Goal: Information Seeking & Learning: Check status

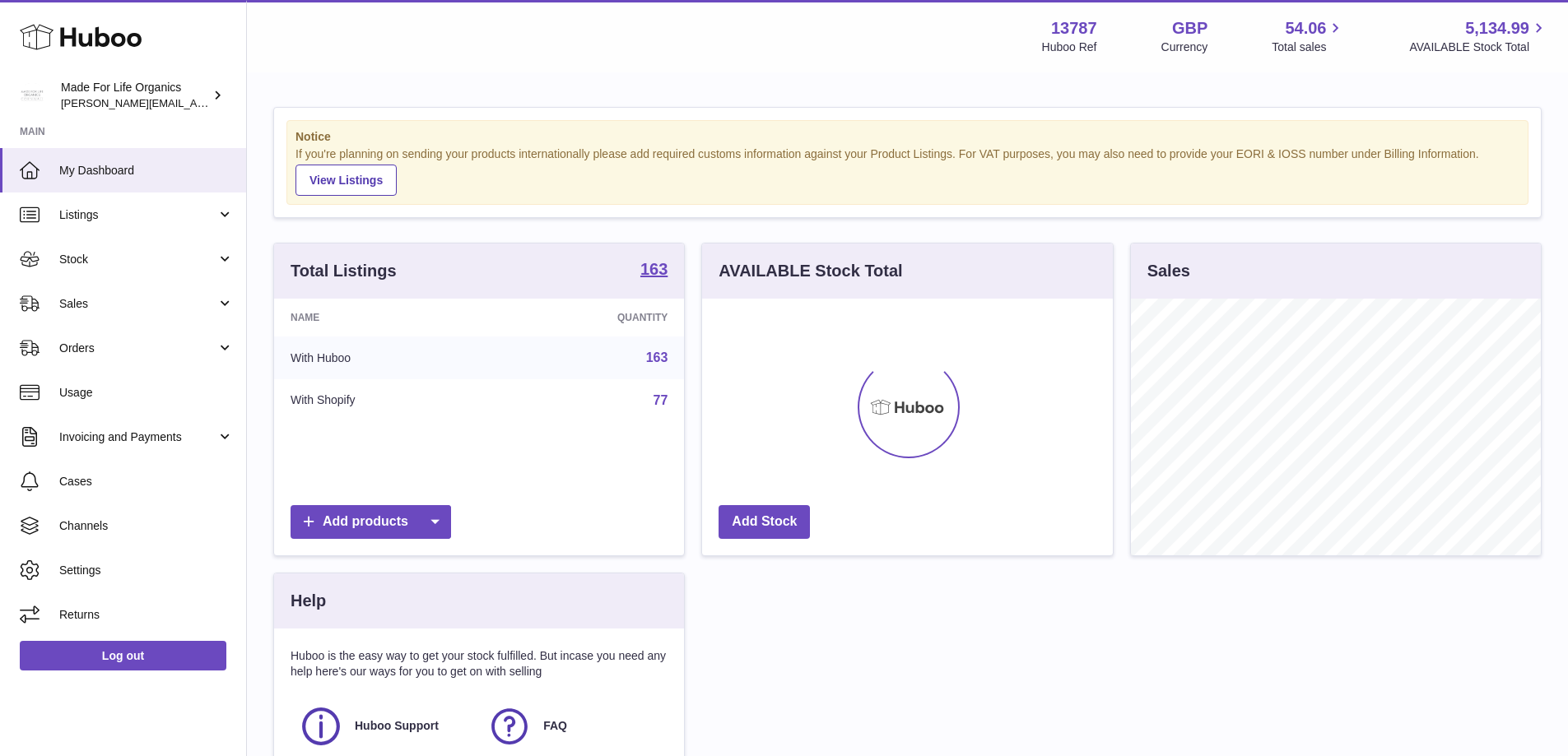
scroll to position [257, 411]
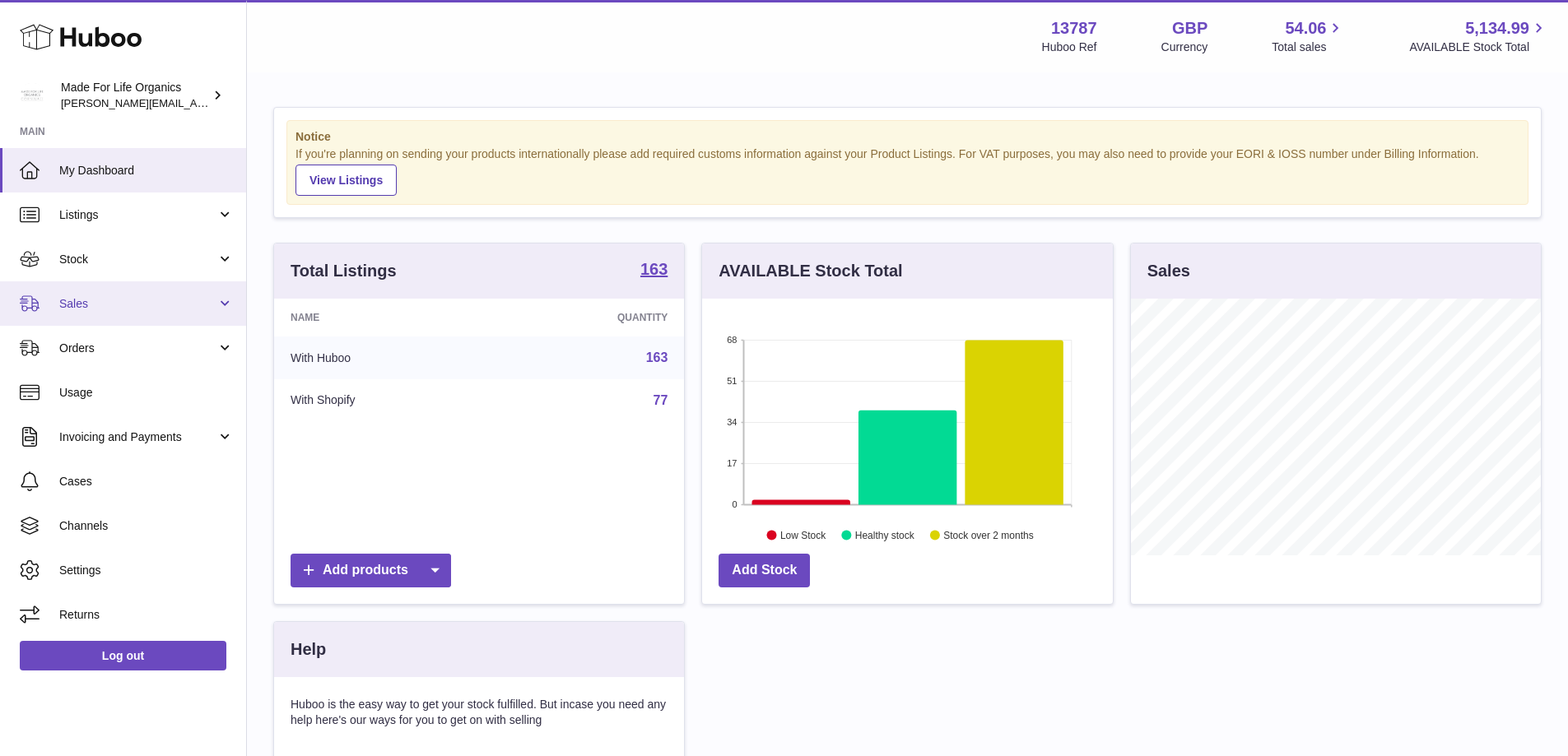
click at [95, 291] on link "Sales" at bounding box center [123, 303] width 246 height 44
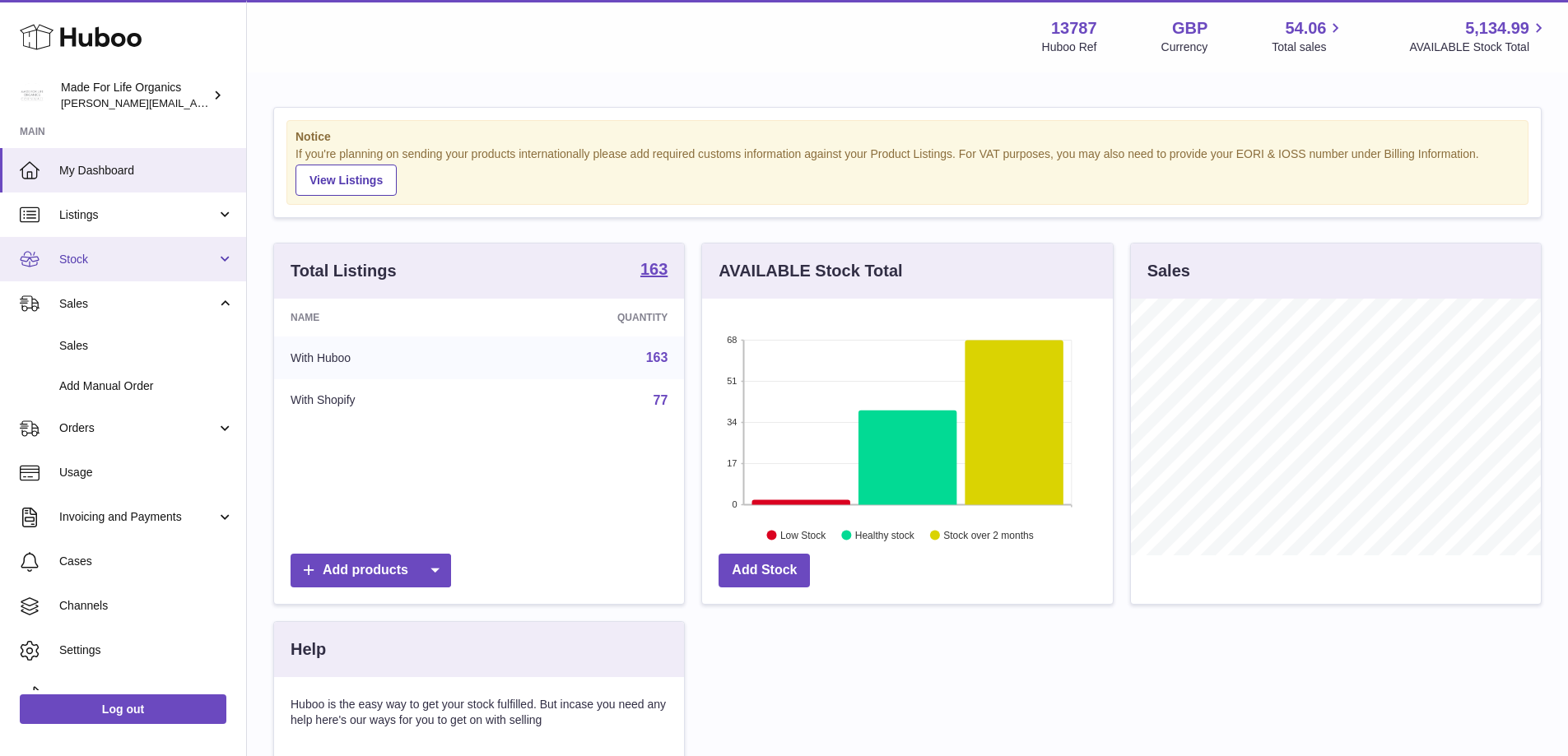
click at [83, 252] on span "Stock" at bounding box center [138, 259] width 157 height 16
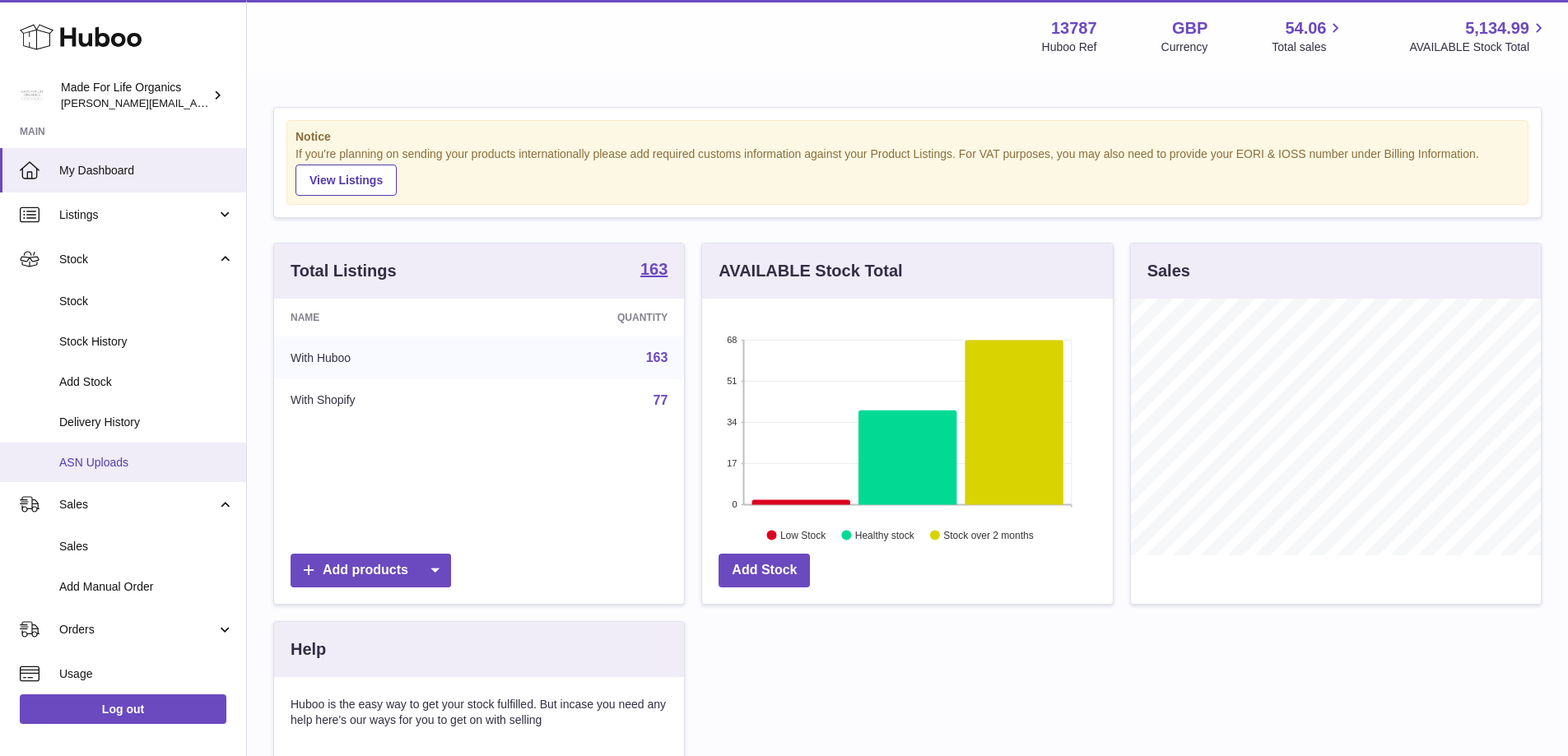
click at [106, 462] on span "ASN Uploads" at bounding box center [146, 462] width 175 height 16
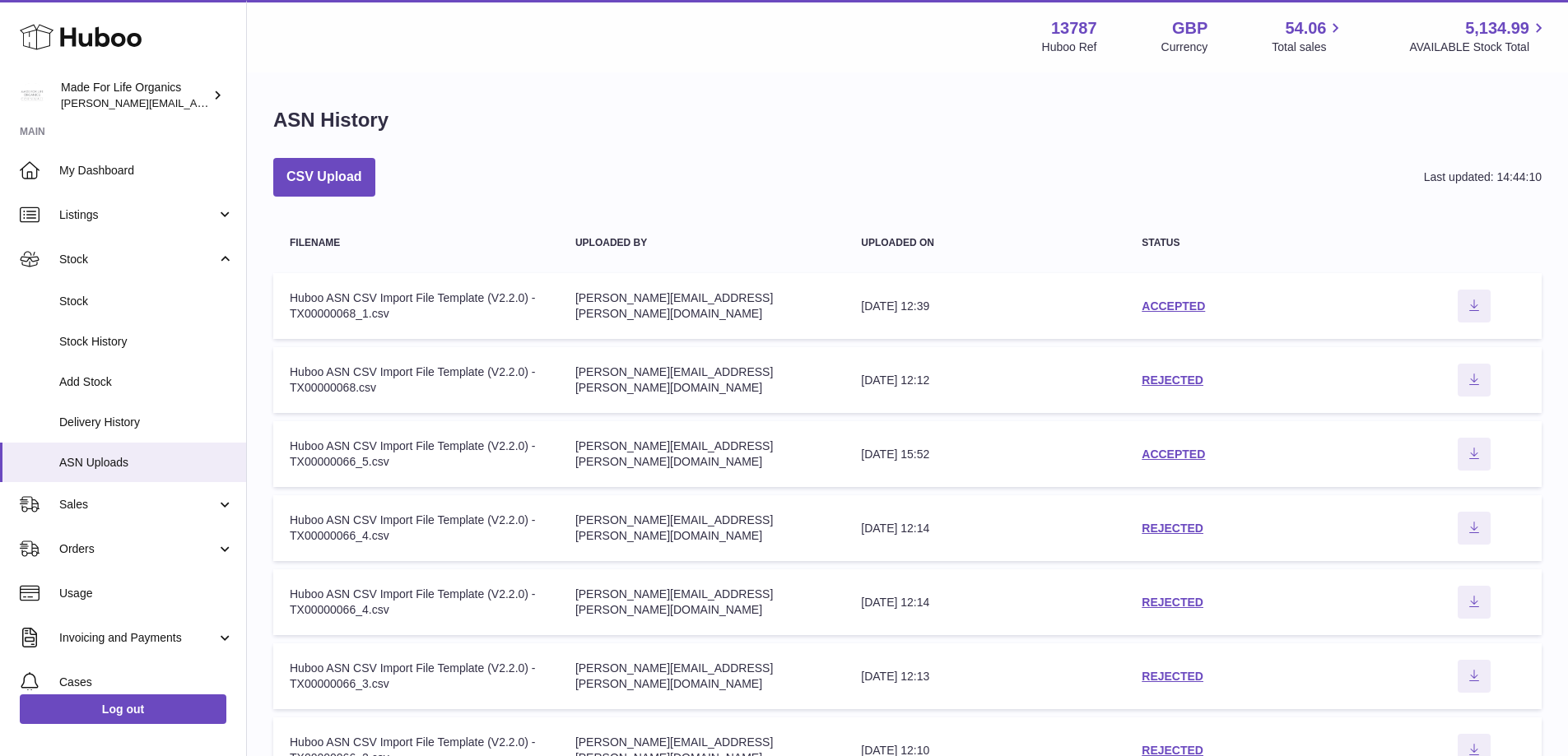
click at [1174, 296] on td "status ACCEPTED" at bounding box center [1265, 306] width 281 height 66
click at [1174, 304] on link "ACCEPTED" at bounding box center [1173, 306] width 64 height 13
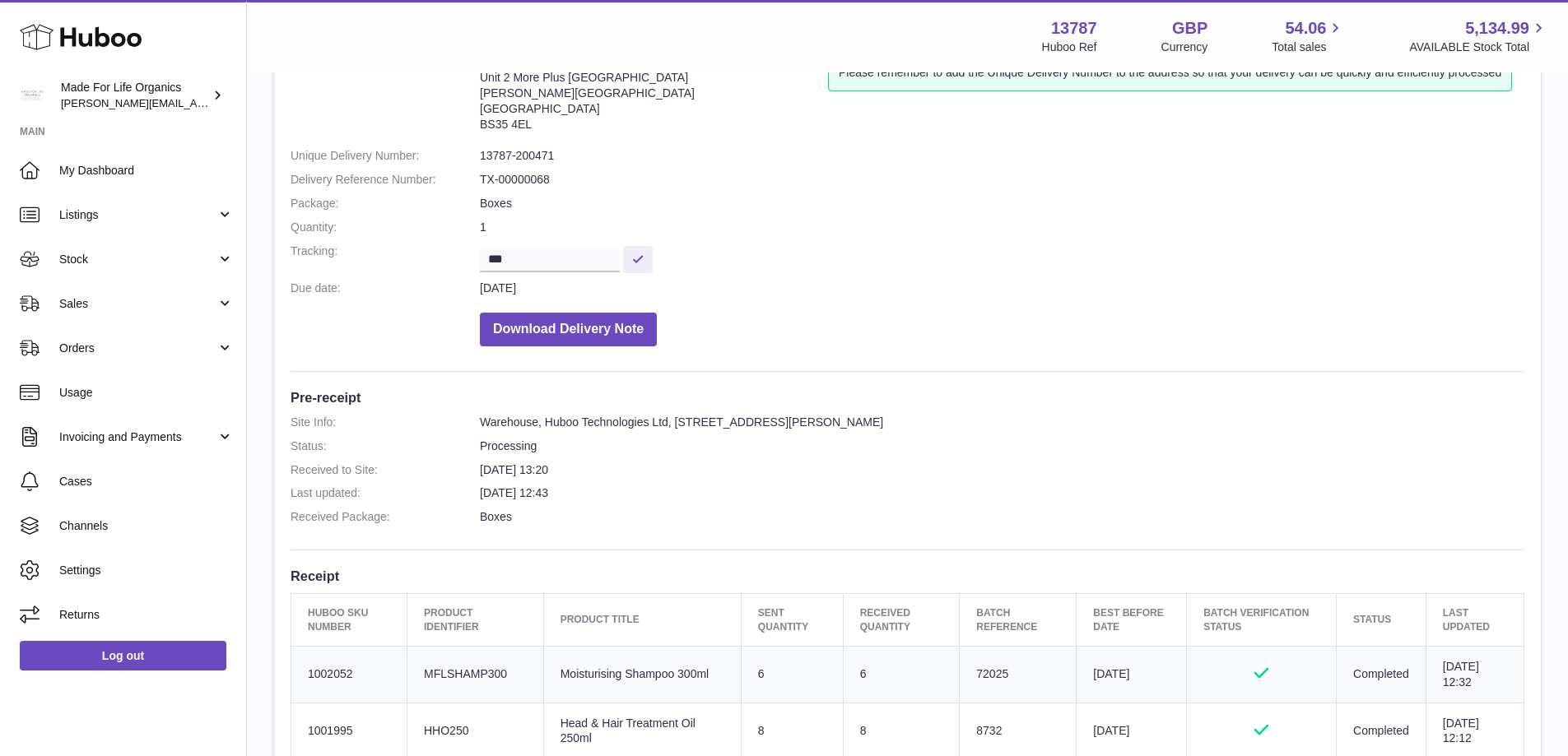
scroll to position [112, 0]
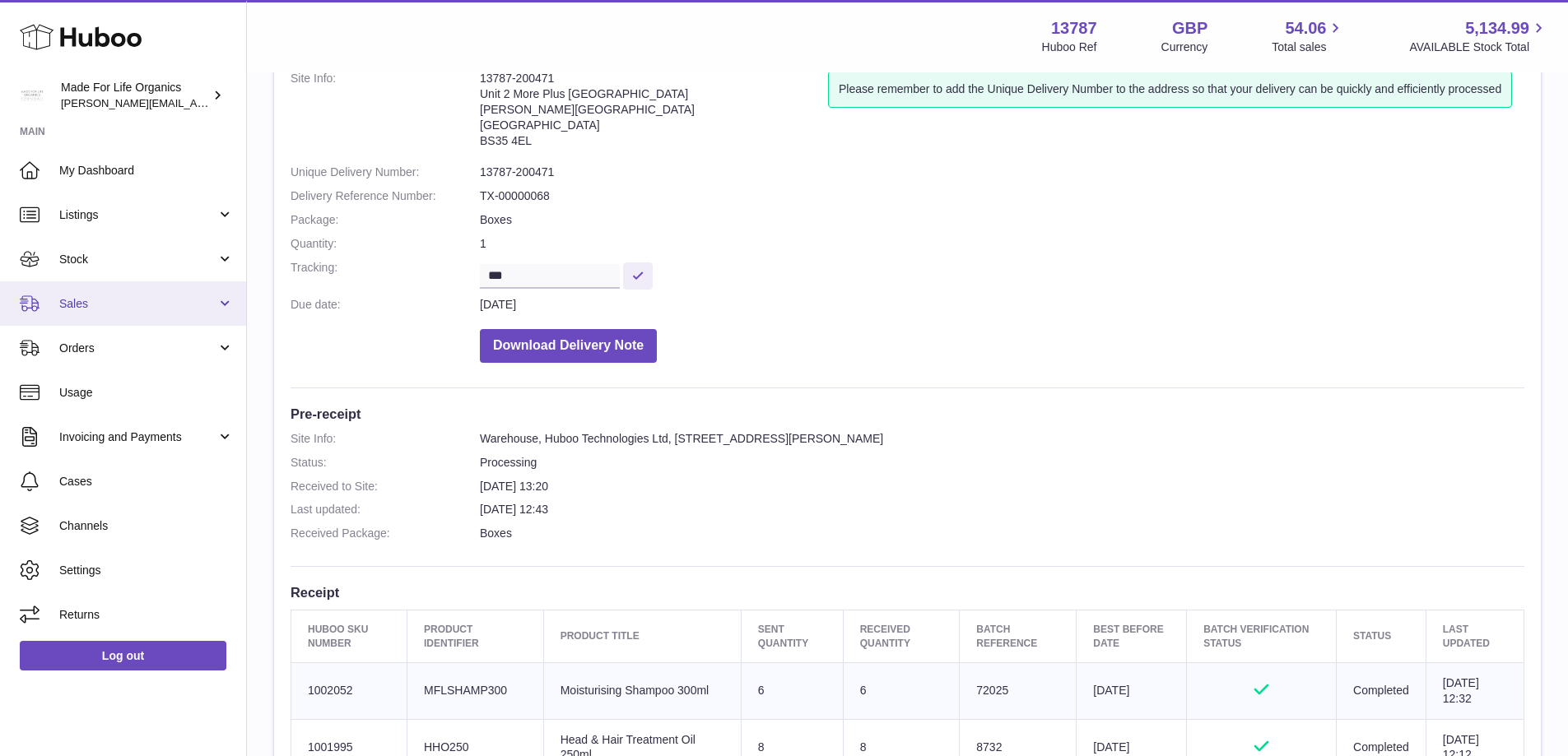
click at [85, 310] on span "Sales" at bounding box center [138, 304] width 157 height 16
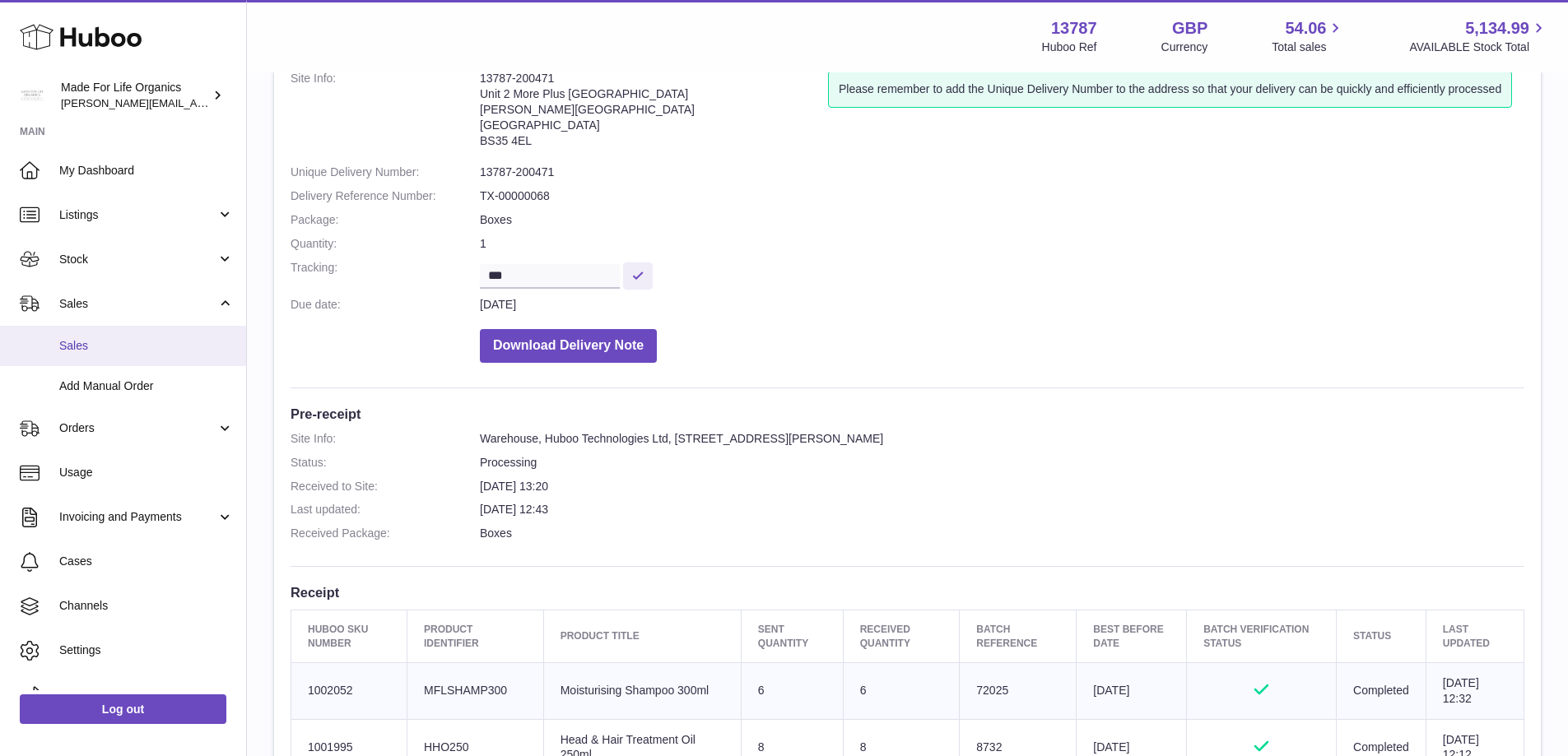
click at [84, 338] on span "Sales" at bounding box center [146, 345] width 175 height 16
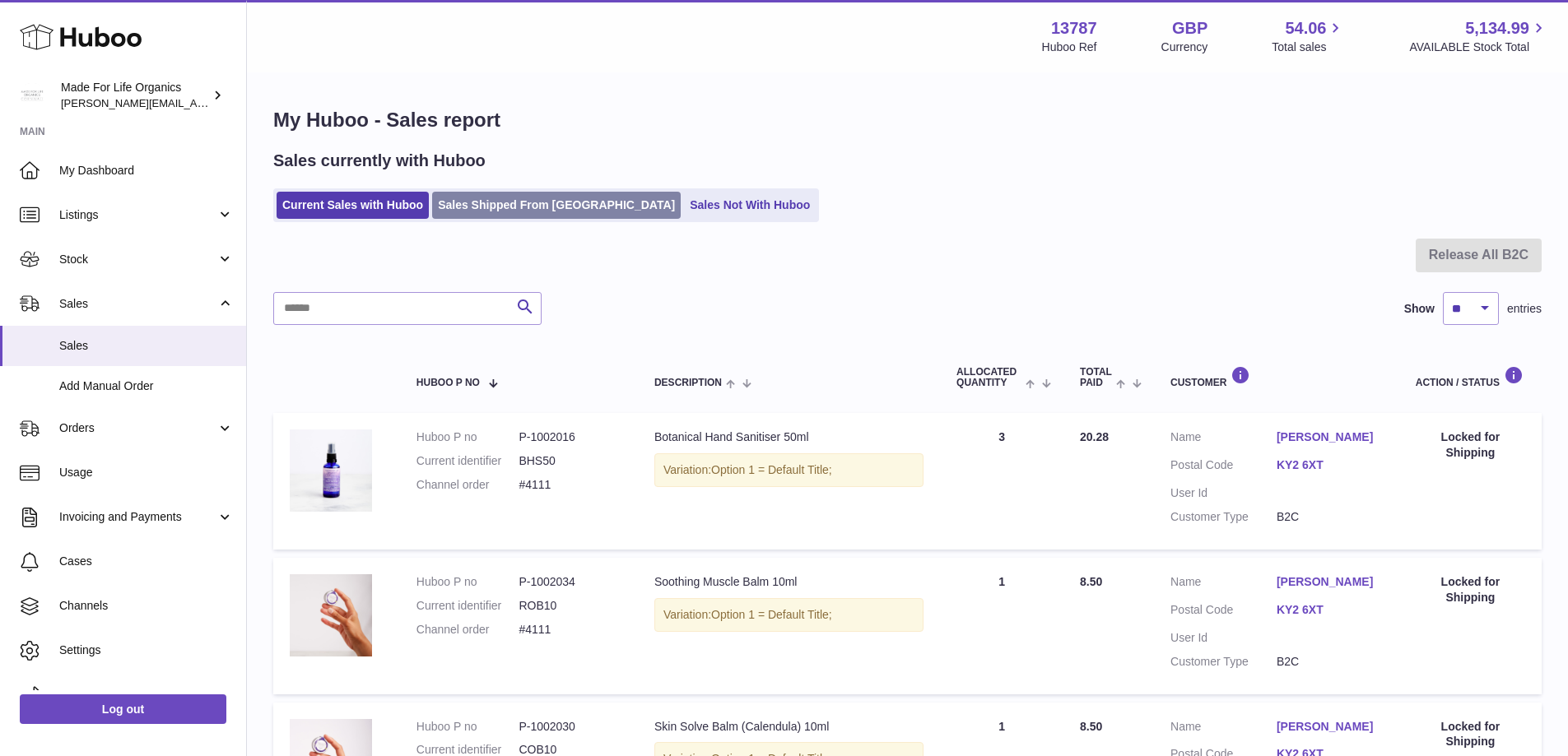
click at [500, 214] on link "Sales Shipped From [GEOGRAPHIC_DATA]" at bounding box center [556, 205] width 249 height 27
